Goal: Information Seeking & Learning: Learn about a topic

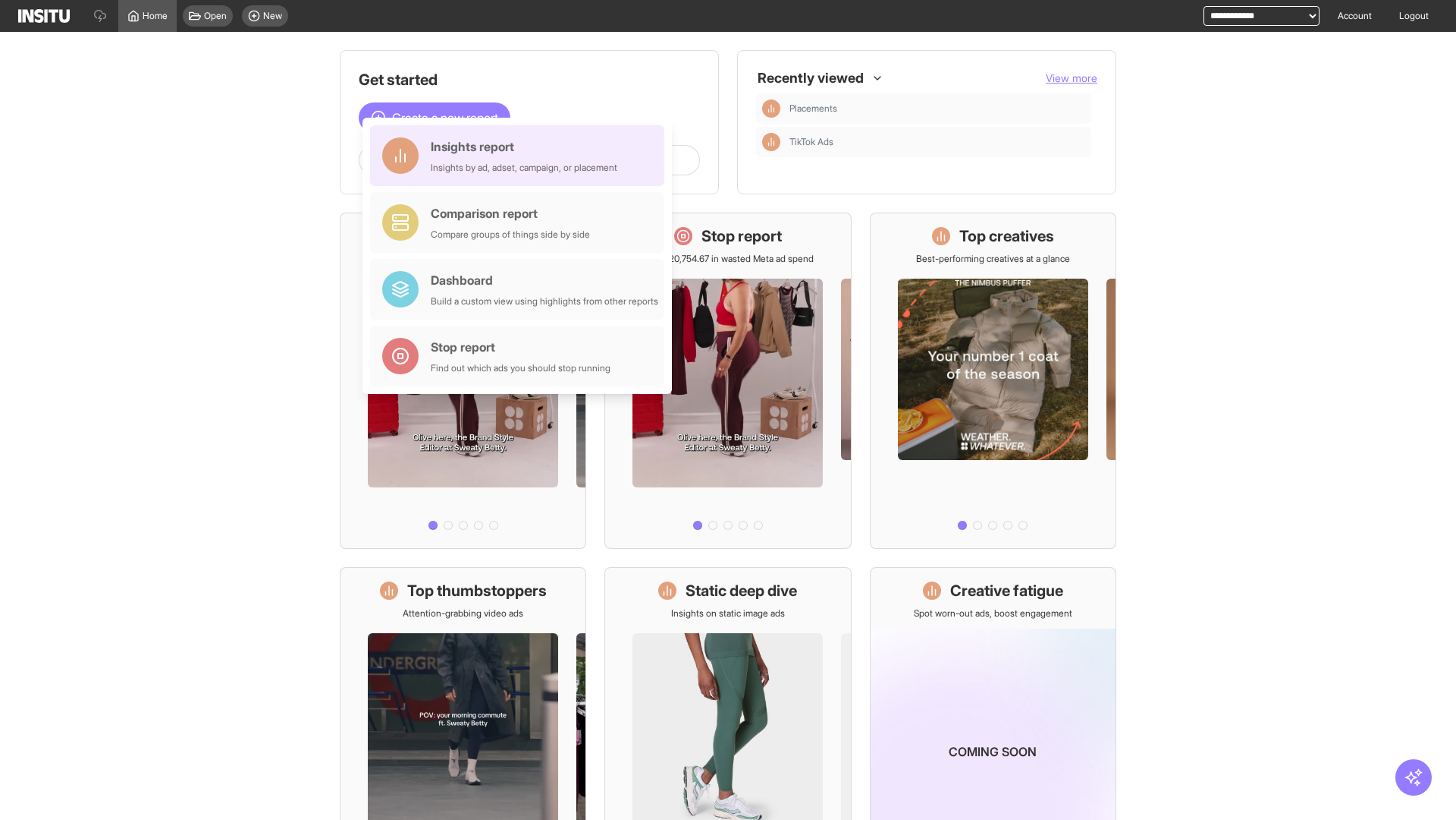
click at [521, 156] on div "Insights report Insights by ad, adset, campaign, or placement" at bounding box center [523, 156] width 186 height 36
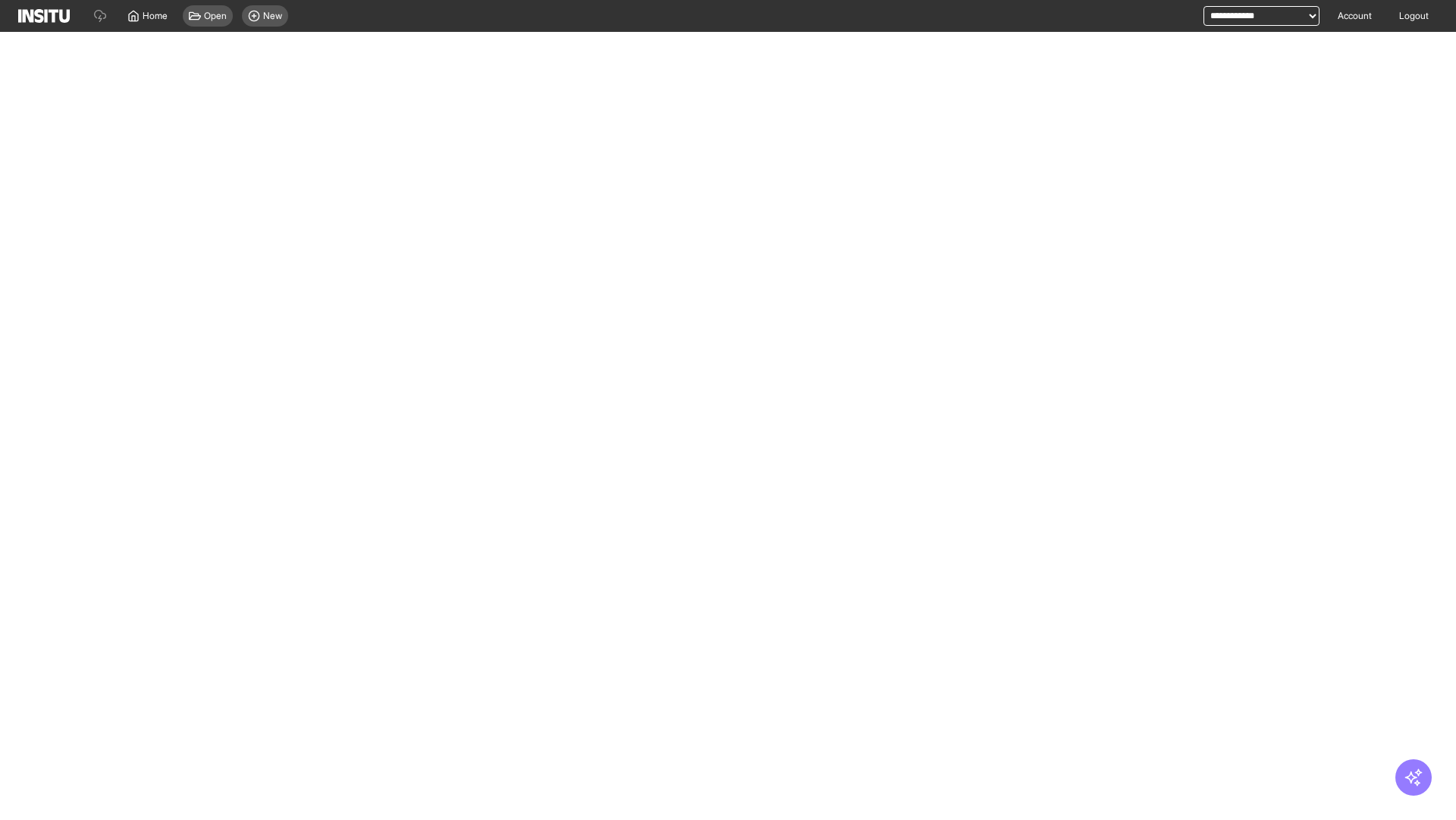
select select "**"
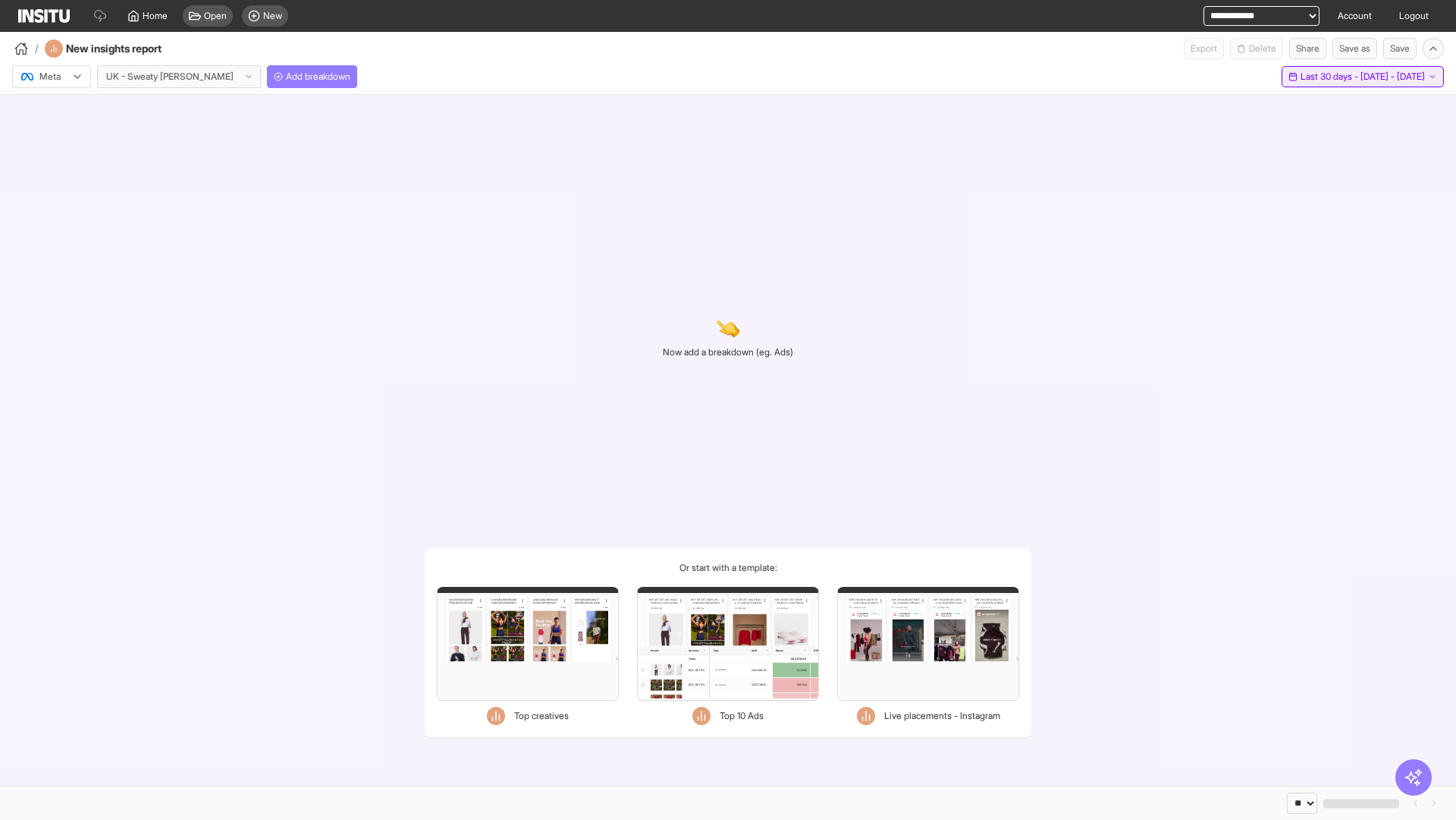
click at [1329, 76] on span "Last 30 days - [DATE] - [DATE]" at bounding box center [1362, 76] width 124 height 12
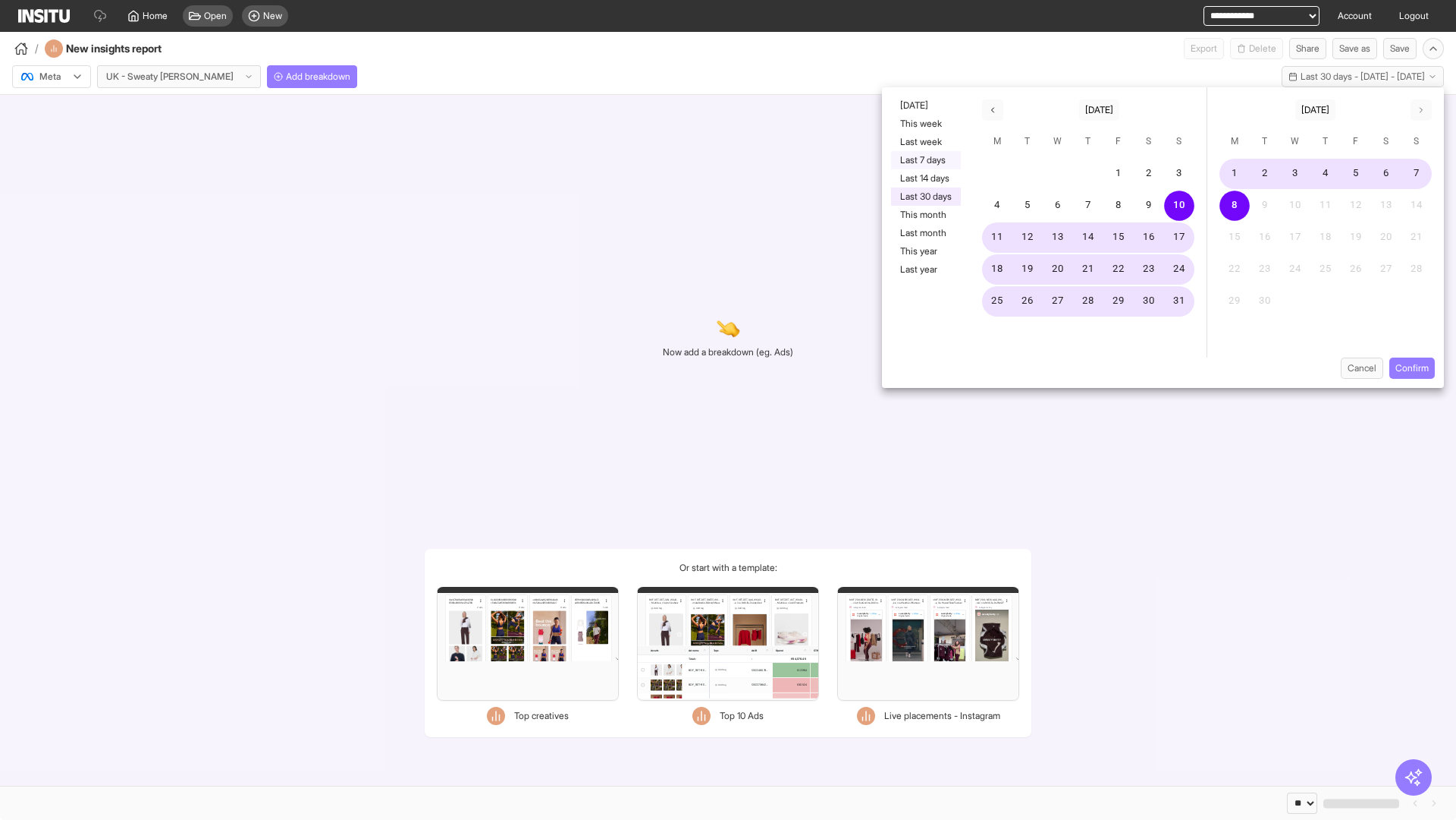
click at [925, 160] on button "Last 7 days" at bounding box center [926, 160] width 70 height 18
